Goal: Transaction & Acquisition: Purchase product/service

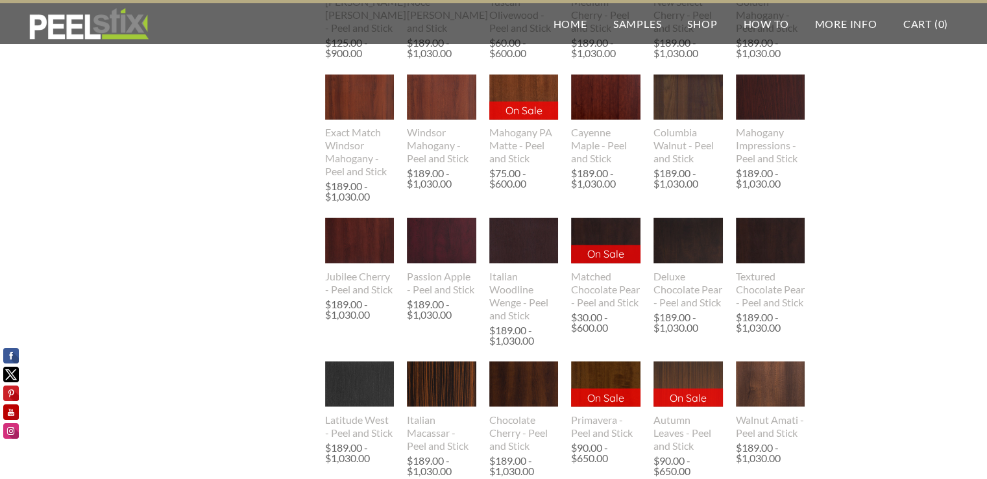
scroll to position [2207, 0]
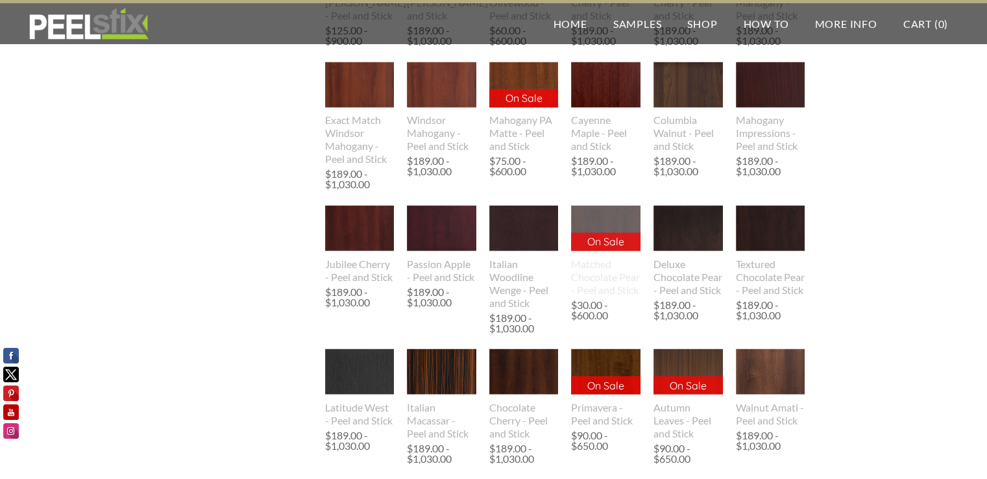
click at [600, 214] on img at bounding box center [605, 228] width 69 height 46
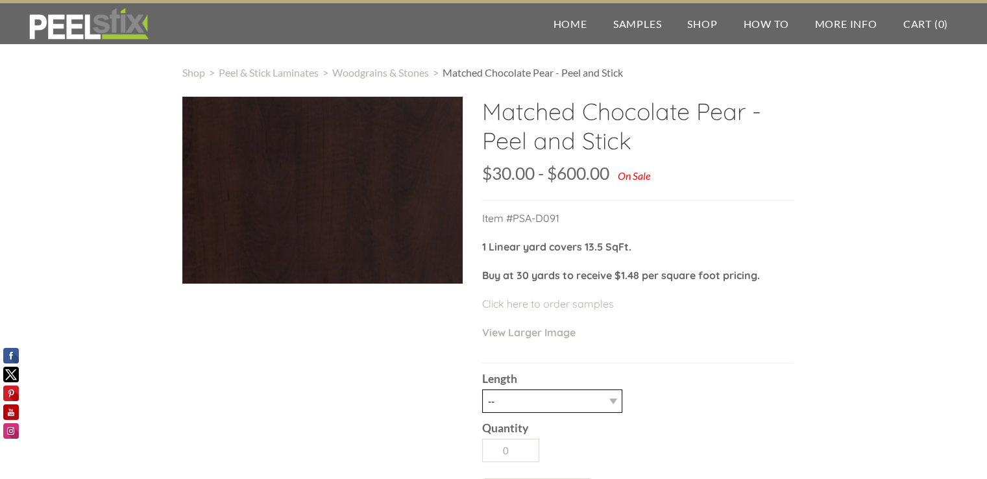
click at [611, 399] on select "-- 1 LY 3LY 10LY 30LY" at bounding box center [552, 400] width 140 height 23
click at [714, 335] on p "View Larger Image" at bounding box center [638, 338] width 312 height 29
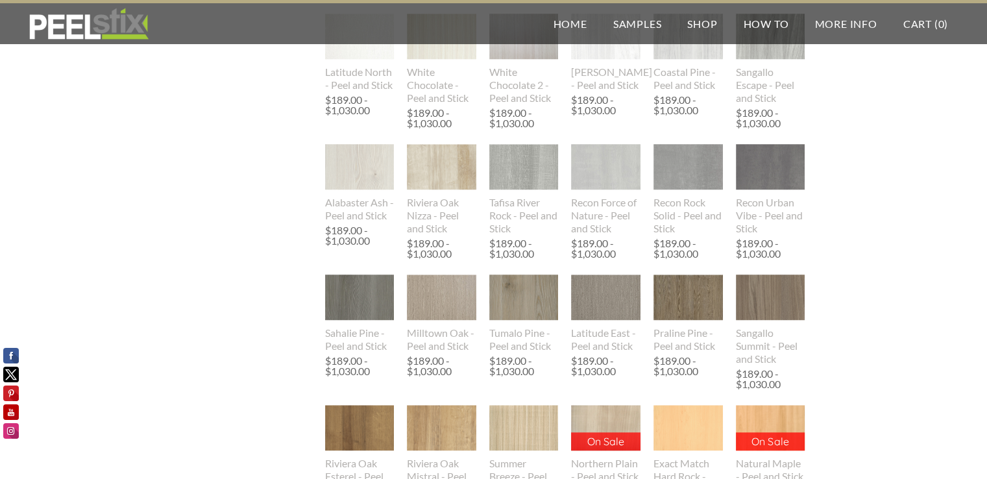
scroll to position [1168, 0]
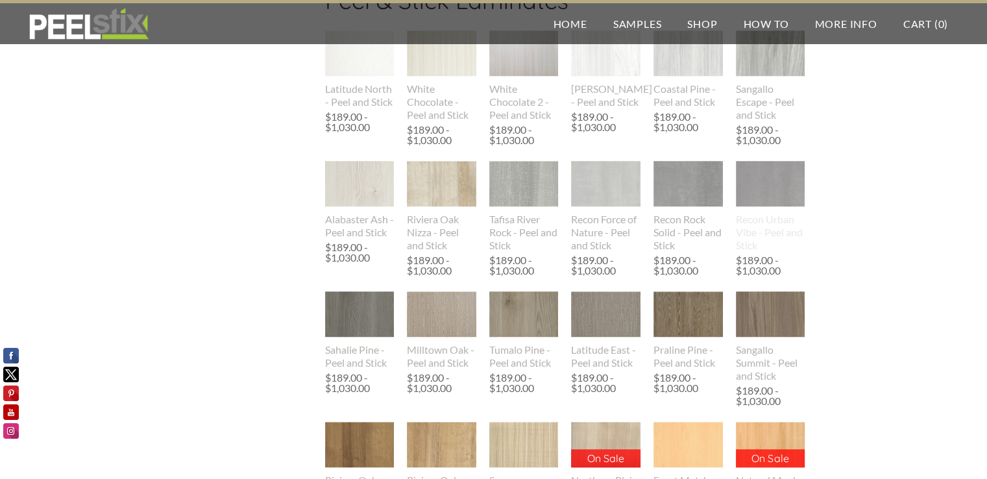
click at [770, 191] on img at bounding box center [770, 184] width 69 height 74
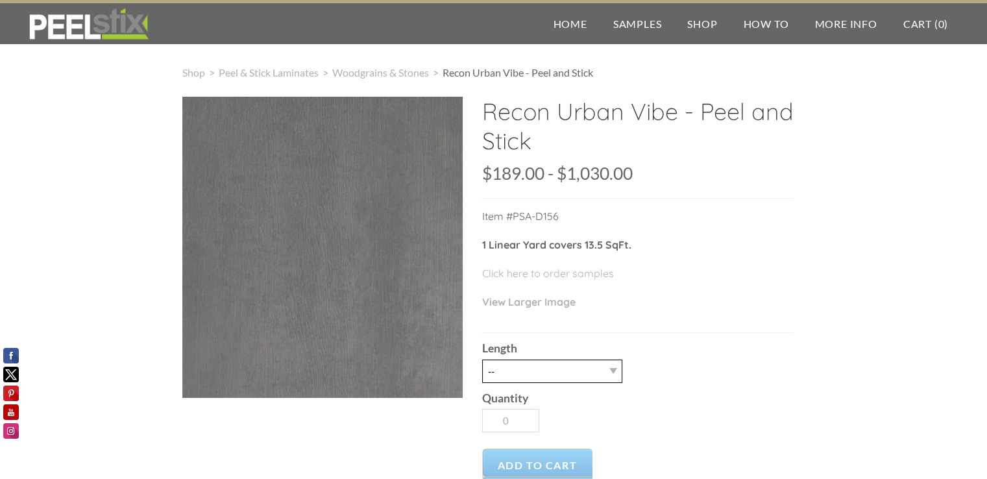
click at [611, 373] on select "-- 3LY 10LY 15LY 30LY" at bounding box center [552, 371] width 140 height 23
click at [770, 271] on p "Click here to order samples" at bounding box center [638, 279] width 312 height 29
